Goal: Find specific page/section: Find specific page/section

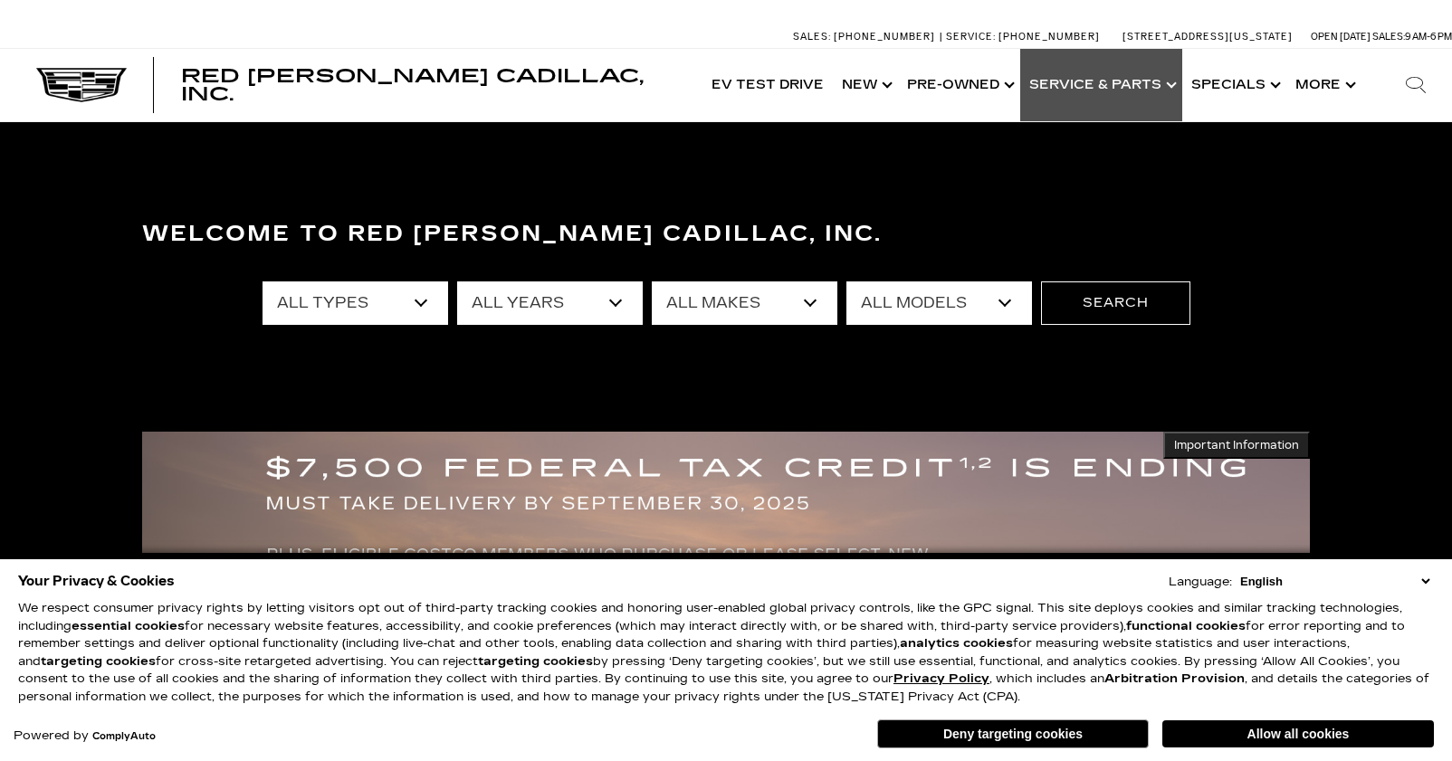
click at [1118, 84] on link "Show Service & Parts" at bounding box center [1101, 85] width 162 height 72
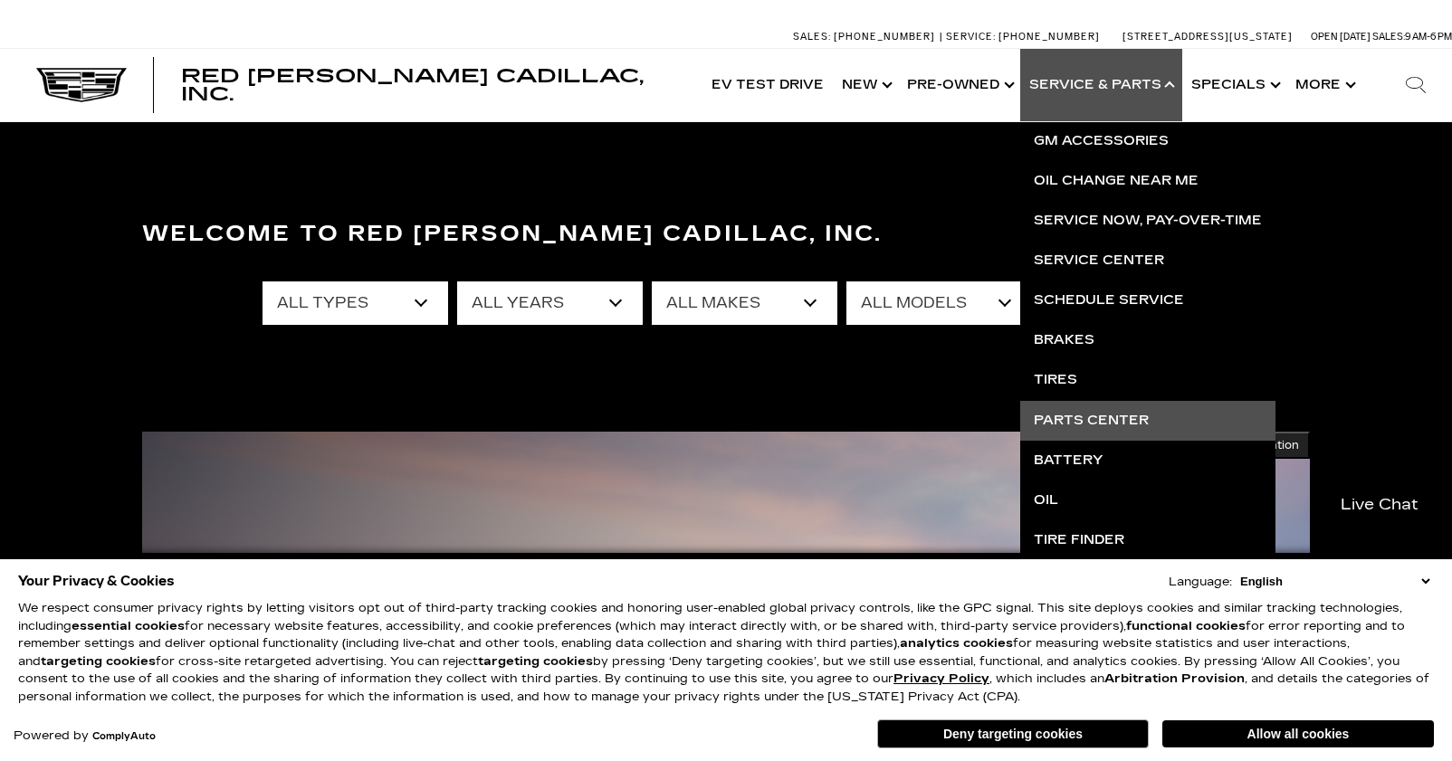
click at [1071, 416] on link "Parts Center" at bounding box center [1147, 421] width 255 height 40
